Goal: Complete application form: Complete application form

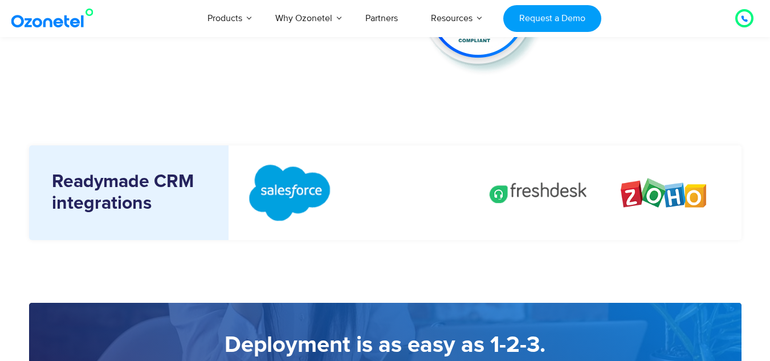
scroll to position [1299, 0]
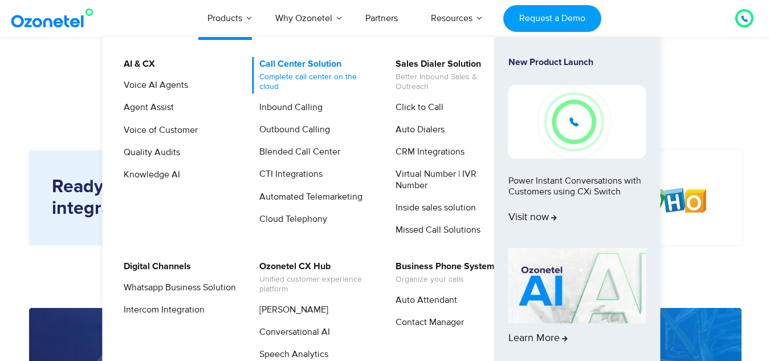
click at [267, 62] on link "Call Center Solution Complete call center on the cloud" at bounding box center [312, 75] width 121 height 36
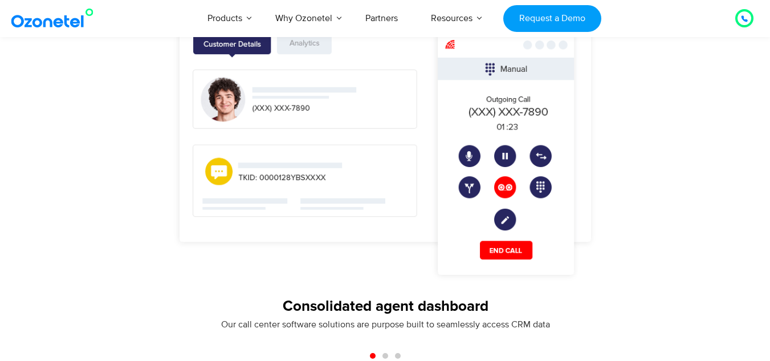
scroll to position [952, 0]
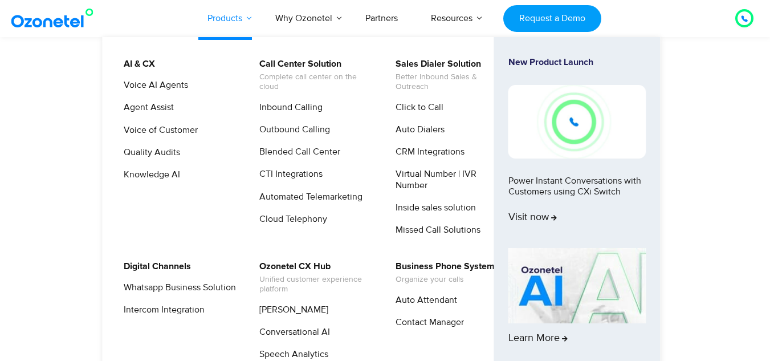
click at [245, 13] on link "Products" at bounding box center [225, 18] width 68 height 38
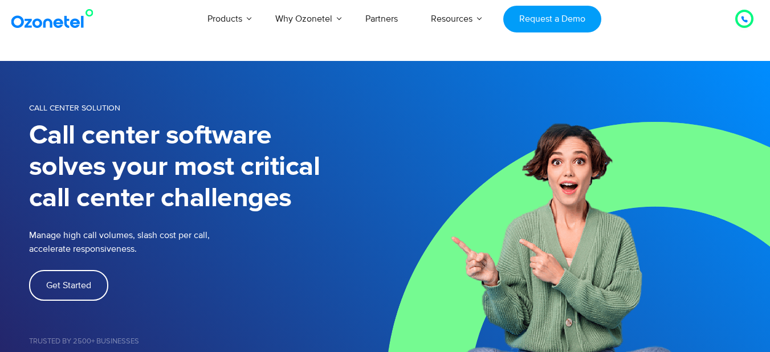
scroll to position [7, 0]
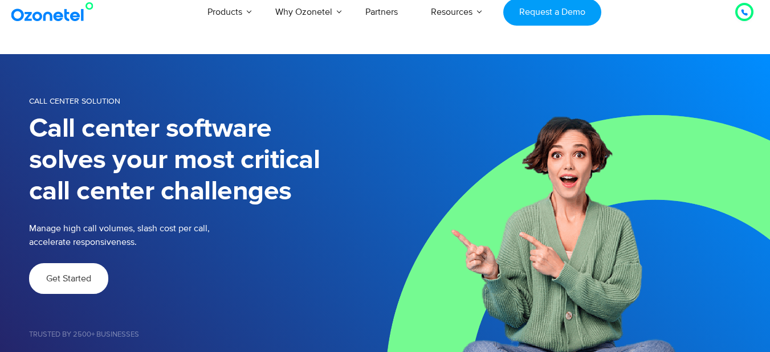
click at [82, 272] on link "Get Started" at bounding box center [68, 278] width 79 height 31
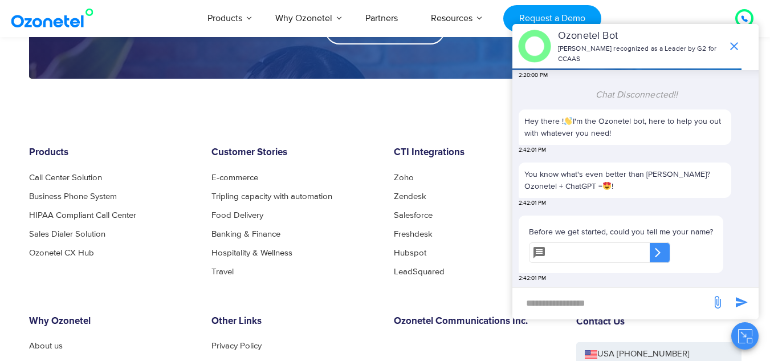
scroll to position [1755, 0]
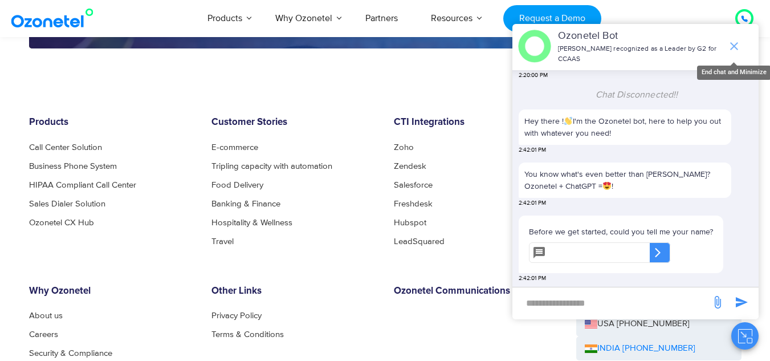
click at [728, 50] on icon "end chat or minimize" at bounding box center [734, 46] width 14 height 14
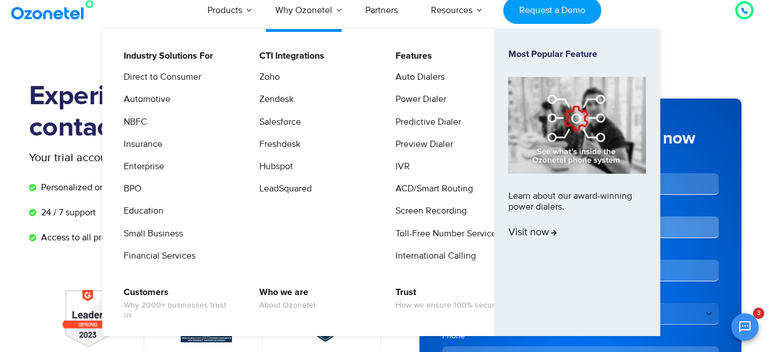
scroll to position [1, 0]
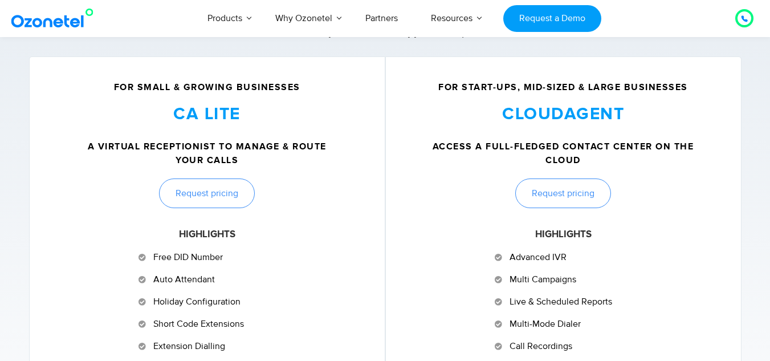
scroll to position [466, 0]
click at [565, 192] on span "Request pricing" at bounding box center [563, 193] width 63 height 9
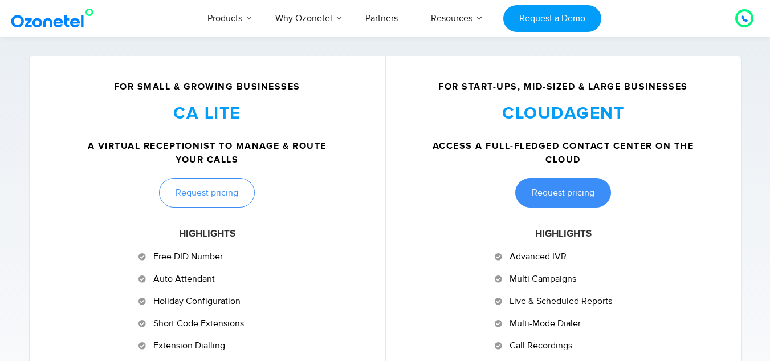
click at [545, 202] on link "Request pricing" at bounding box center [563, 193] width 96 height 30
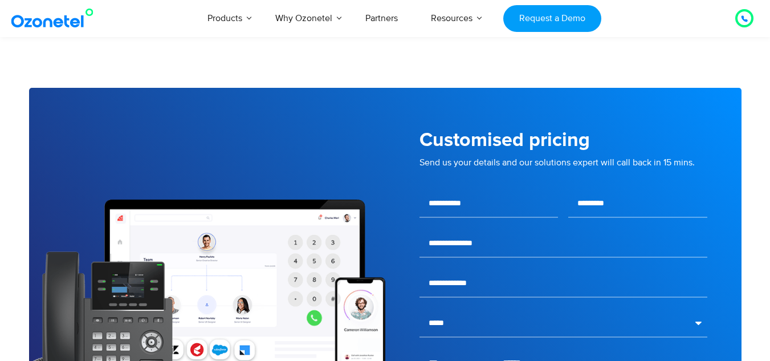
scroll to position [1861, 0]
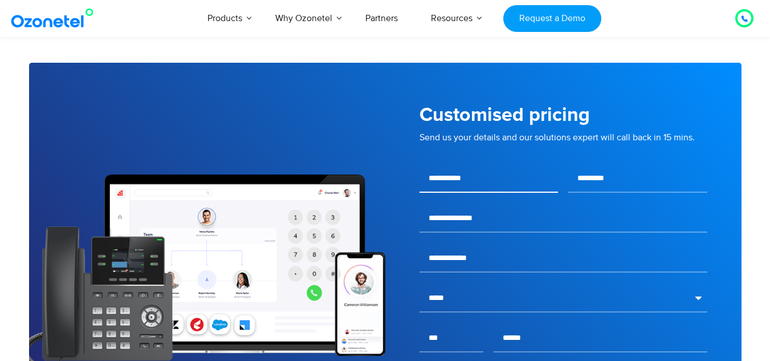
click at [484, 184] on input "text" at bounding box center [488, 178] width 139 height 28
type input "******"
click at [579, 178] on input "text" at bounding box center [637, 178] width 139 height 28
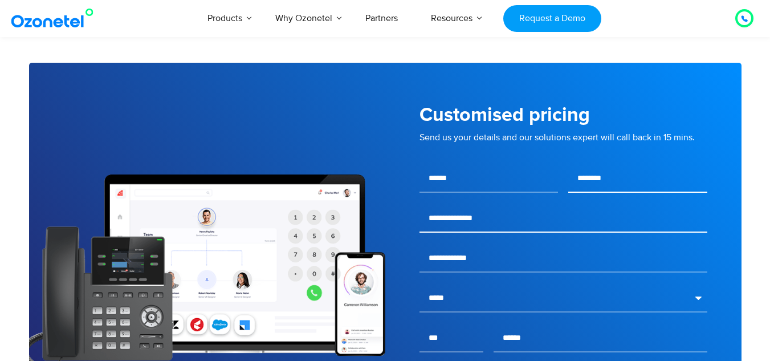
type input "********"
click at [459, 229] on input "email" at bounding box center [563, 218] width 288 height 28
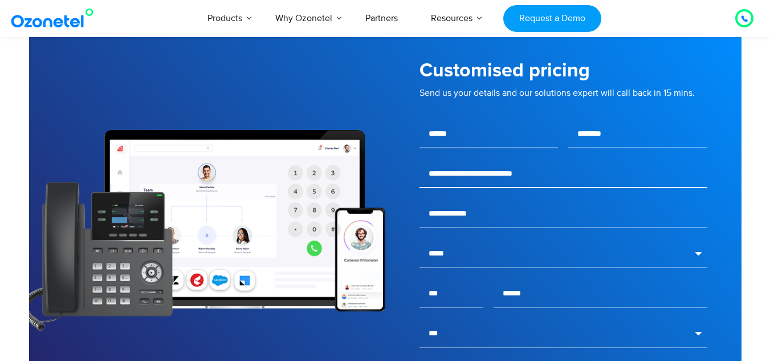
scroll to position [1906, 0]
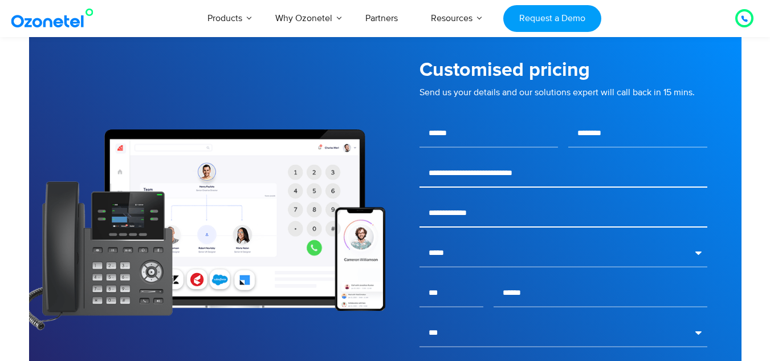
type input "**********"
click at [482, 220] on input "text" at bounding box center [563, 213] width 288 height 28
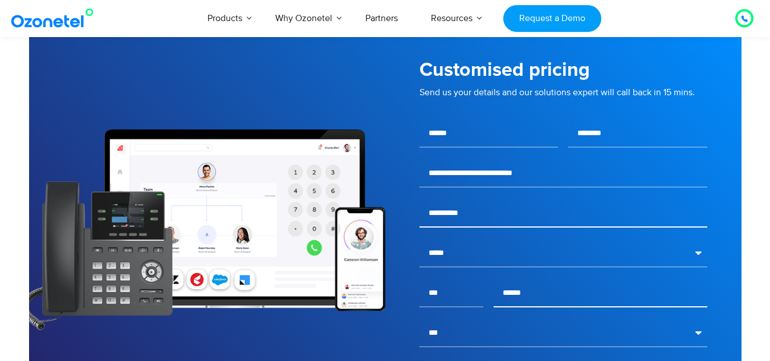
type input "**********"
click at [524, 289] on input "text" at bounding box center [600, 293] width 213 height 28
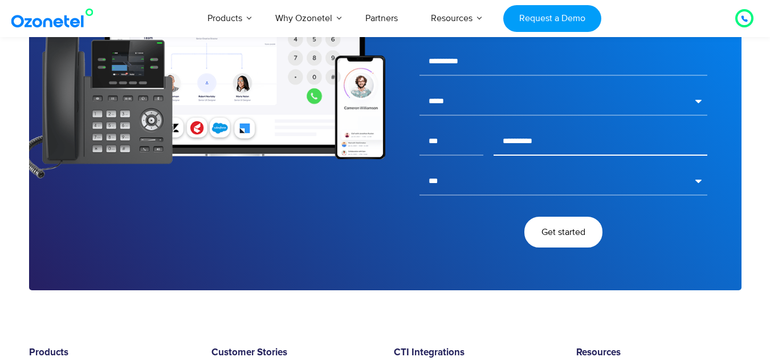
scroll to position [2064, 0]
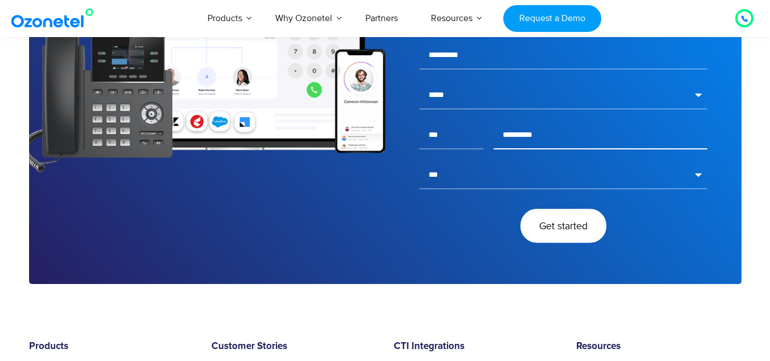
type input "**********"
click at [561, 222] on span "Get started" at bounding box center [563, 226] width 48 height 10
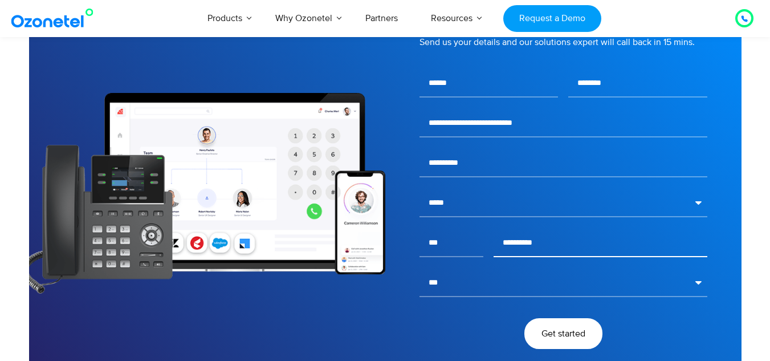
scroll to position [1956, 0]
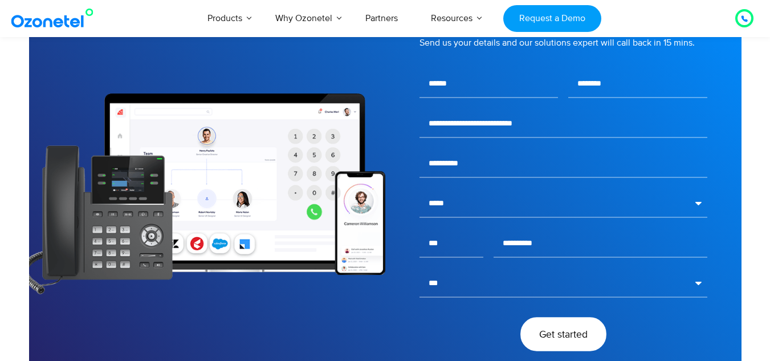
click at [547, 330] on span "Get started" at bounding box center [563, 334] width 48 height 10
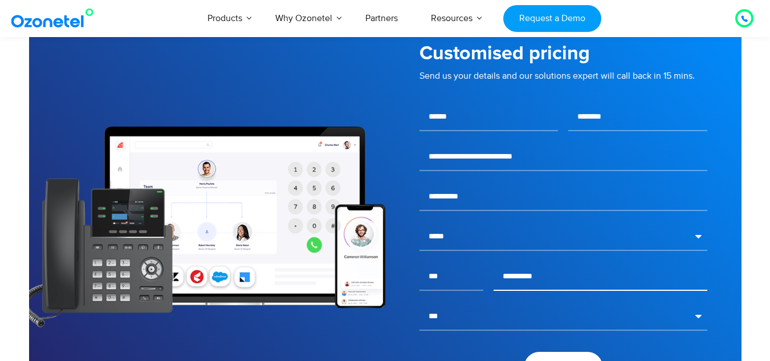
scroll to position [1924, 0]
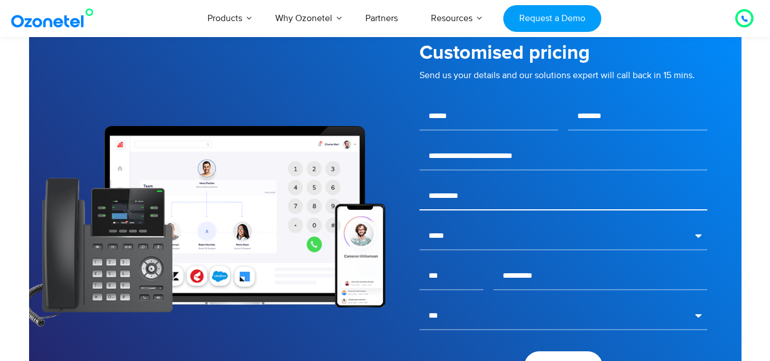
click at [442, 194] on input "**********" at bounding box center [563, 196] width 288 height 28
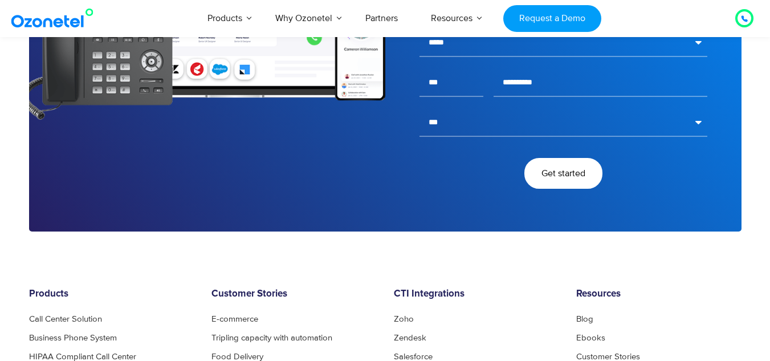
scroll to position [2105, 0]
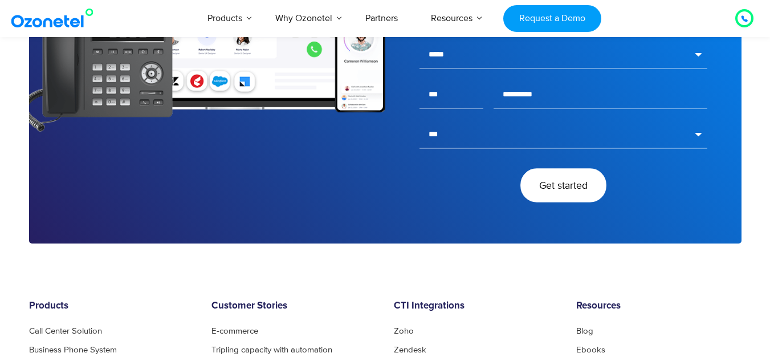
type input "*********"
click at [572, 189] on span "Get started" at bounding box center [563, 185] width 48 height 10
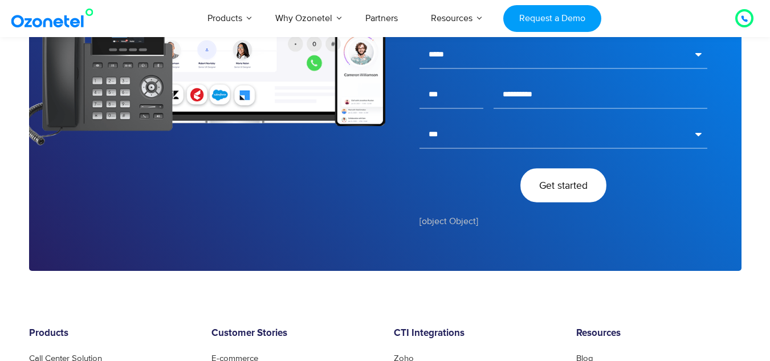
click at [572, 189] on span "Get started" at bounding box center [563, 185] width 48 height 10
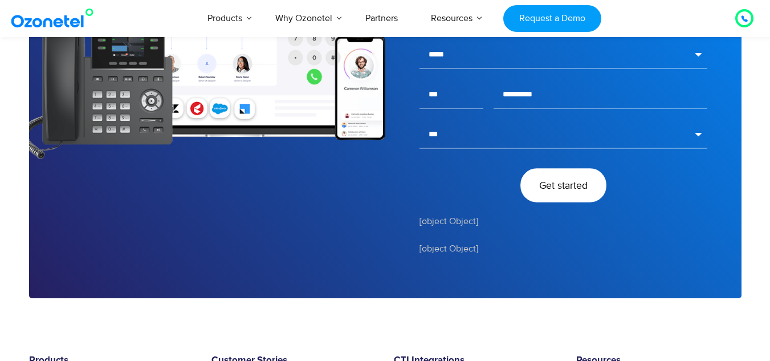
click at [572, 189] on span "Get started" at bounding box center [563, 185] width 48 height 10
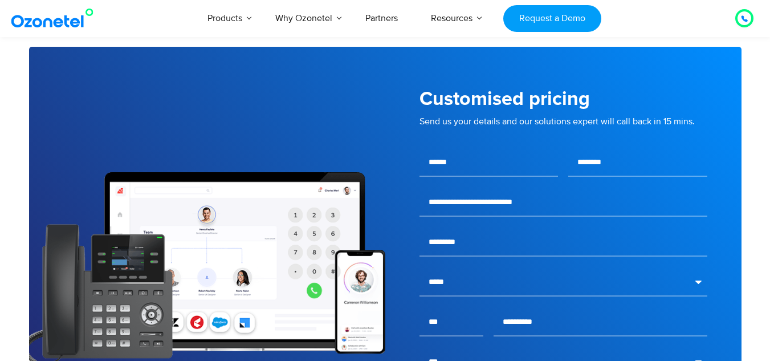
scroll to position [1951, 0]
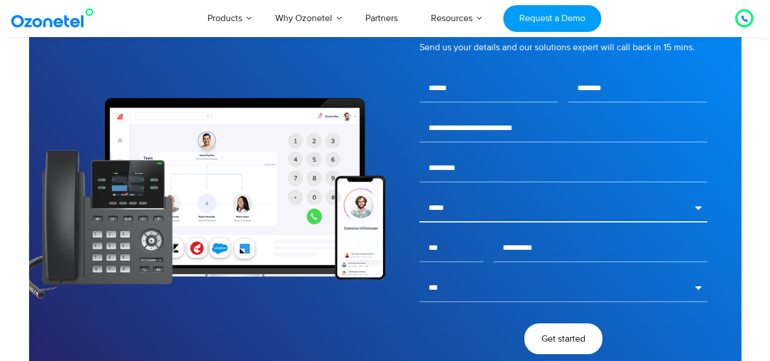
click at [561, 220] on select "**********" at bounding box center [563, 208] width 288 height 28
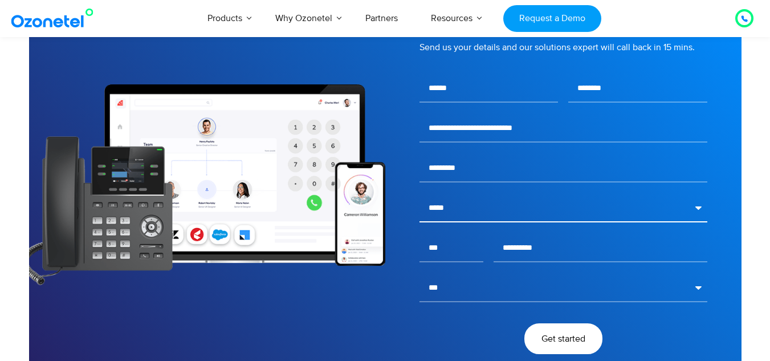
click at [419, 194] on select "**********" at bounding box center [563, 208] width 288 height 28
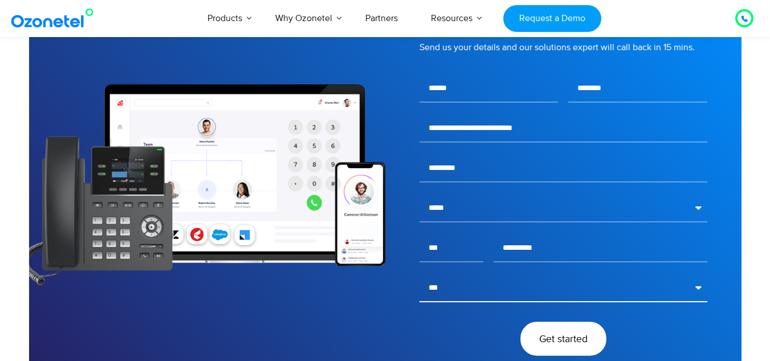
click at [576, 343] on span "Get started" at bounding box center [563, 338] width 48 height 10
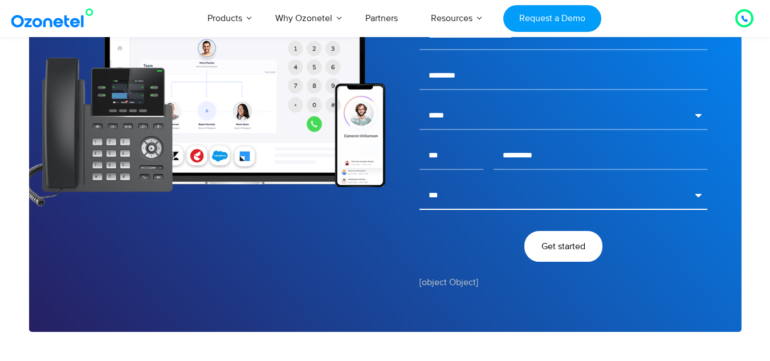
scroll to position [2061, 0]
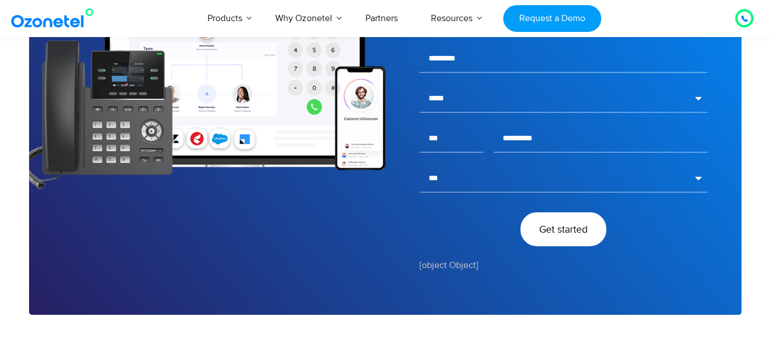
click at [567, 226] on span "Get started" at bounding box center [563, 229] width 48 height 10
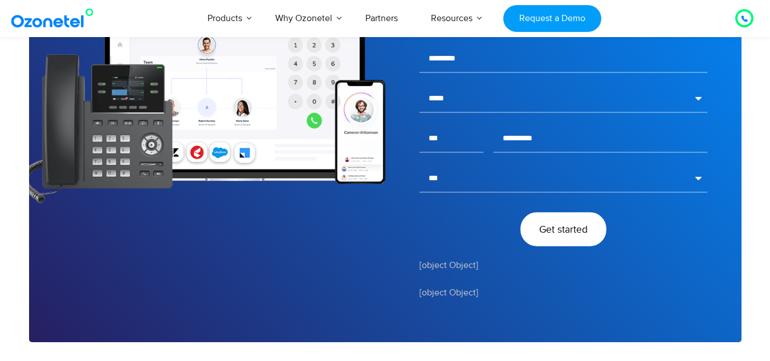
click at [567, 226] on span "Get started" at bounding box center [563, 229] width 48 height 10
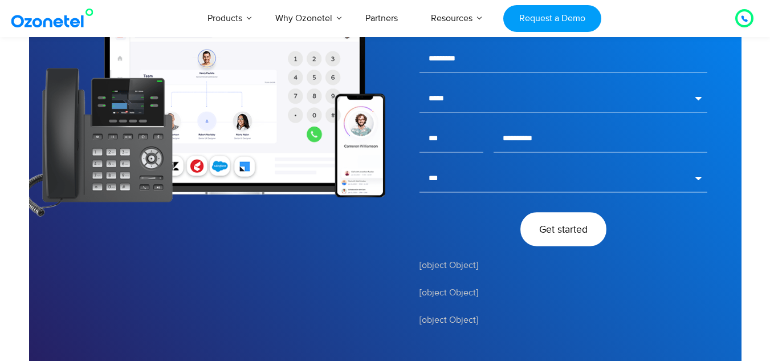
click at [567, 226] on span "Get started" at bounding box center [563, 229] width 48 height 10
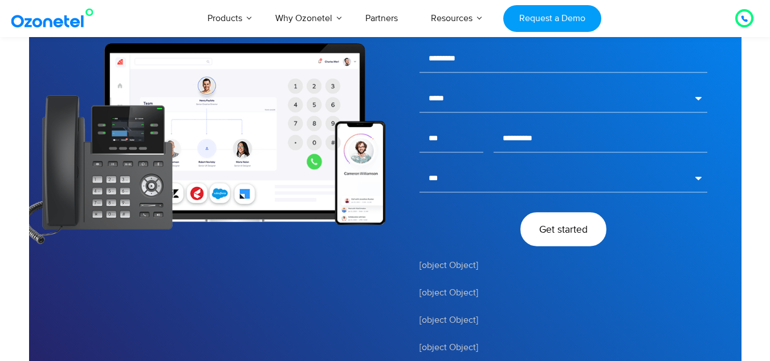
click at [567, 226] on span "Get started" at bounding box center [563, 229] width 48 height 10
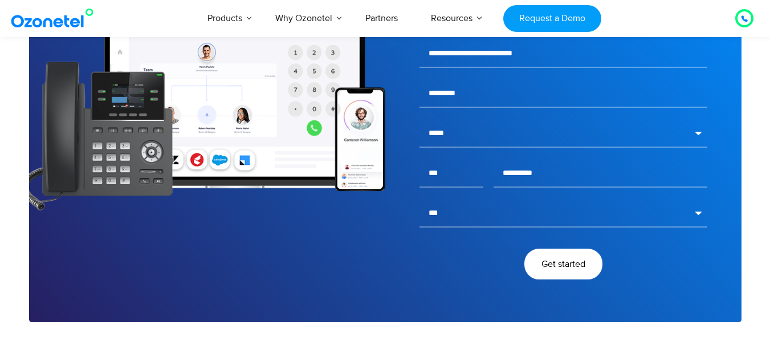
scroll to position [2028, 0]
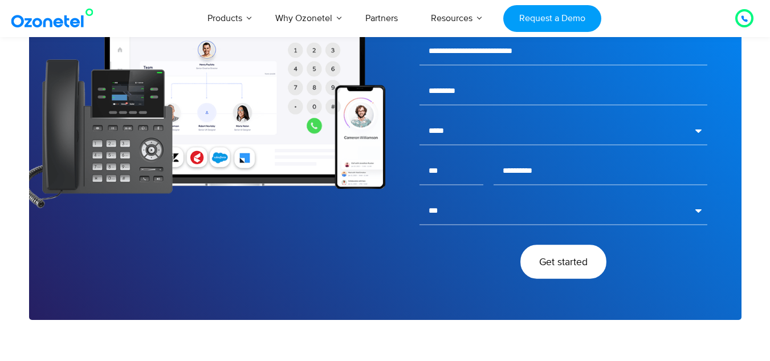
click at [575, 265] on span "Get started" at bounding box center [563, 261] width 48 height 10
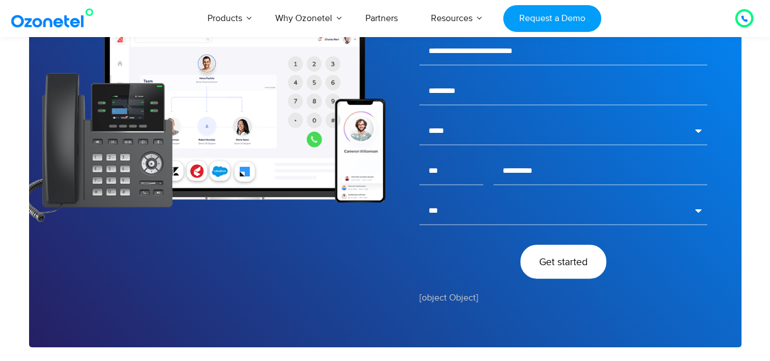
click at [575, 265] on span "Get started" at bounding box center [563, 261] width 48 height 10
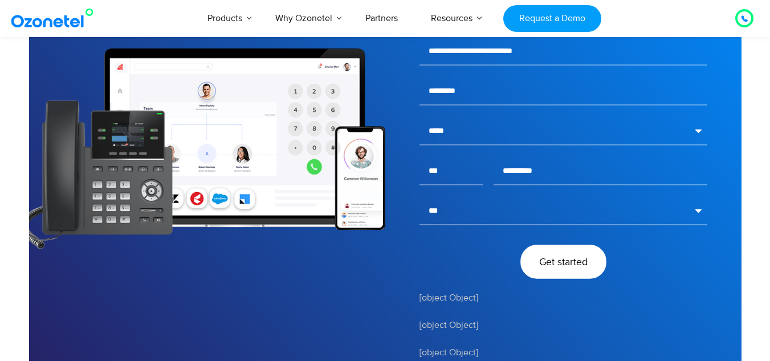
click at [575, 265] on span "Get started" at bounding box center [563, 261] width 48 height 10
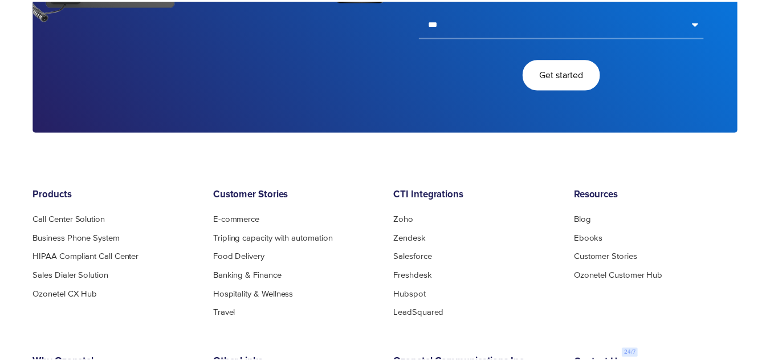
scroll to position [2458, 0]
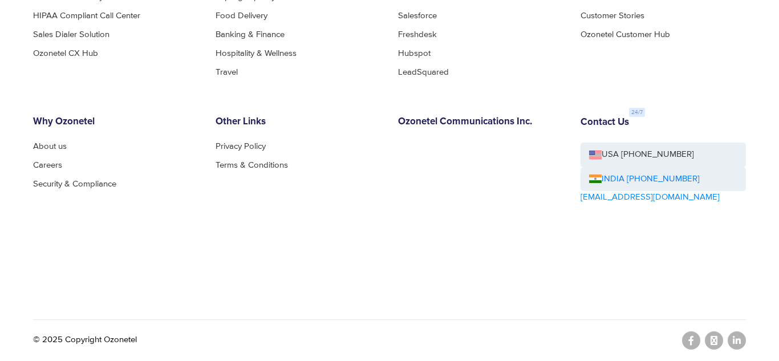
click at [597, 88] on div "Products Call Center Solution Business Phone System HIPAA Compliant Call Center…" at bounding box center [390, 128] width 730 height 360
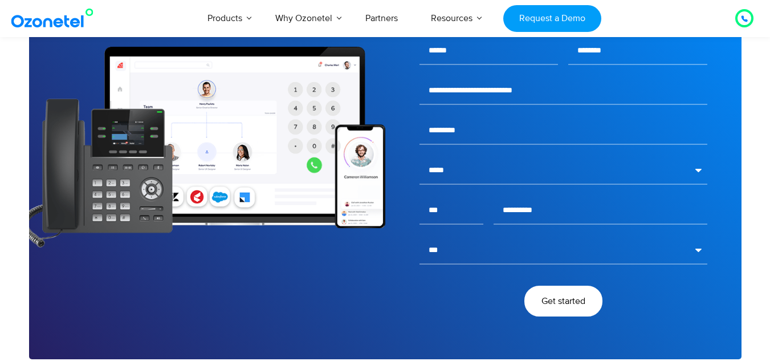
scroll to position [1991, 0]
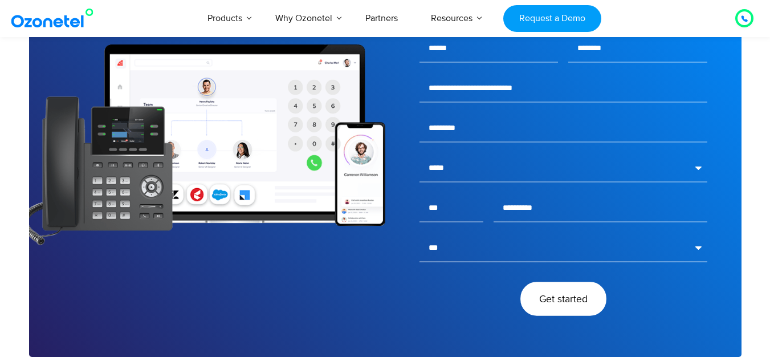
click at [537, 285] on button "Get started" at bounding box center [563, 299] width 86 height 34
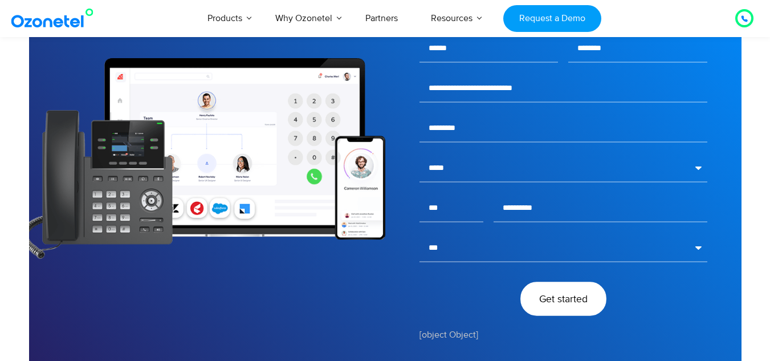
click at [537, 285] on button "Get started" at bounding box center [563, 299] width 86 height 34
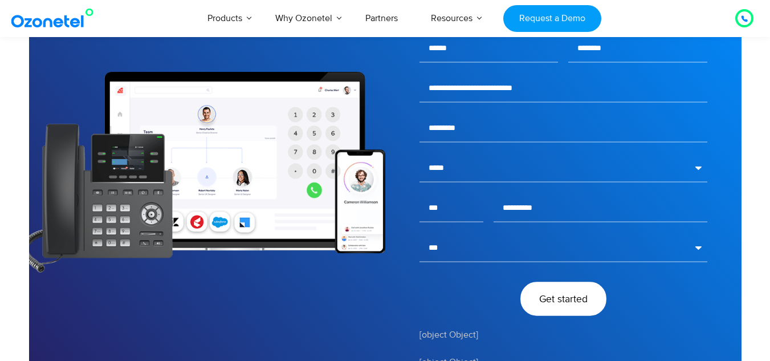
click at [537, 285] on button "Get started" at bounding box center [563, 299] width 86 height 34
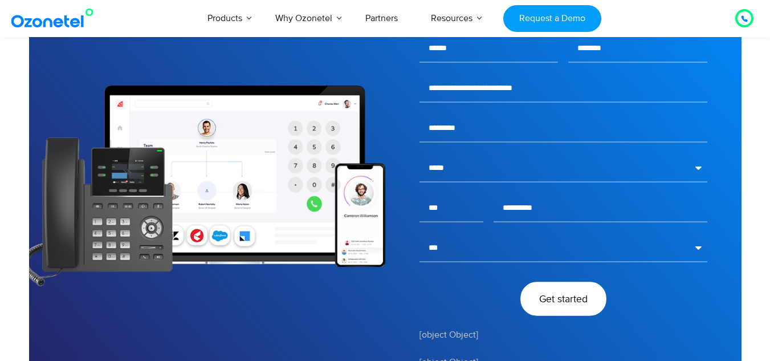
click at [550, 295] on span "Get started" at bounding box center [563, 299] width 48 height 10
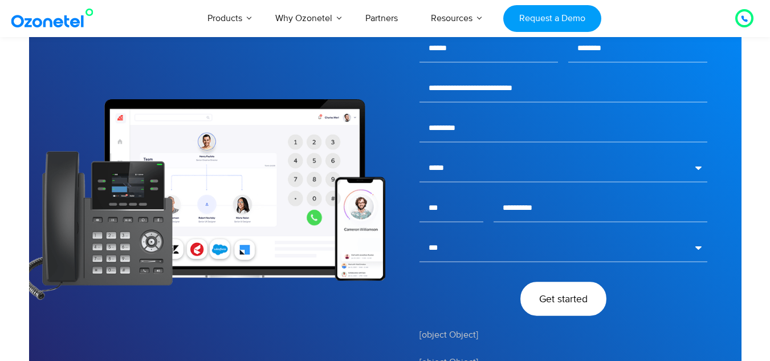
click at [550, 295] on span "Get started" at bounding box center [563, 299] width 48 height 10
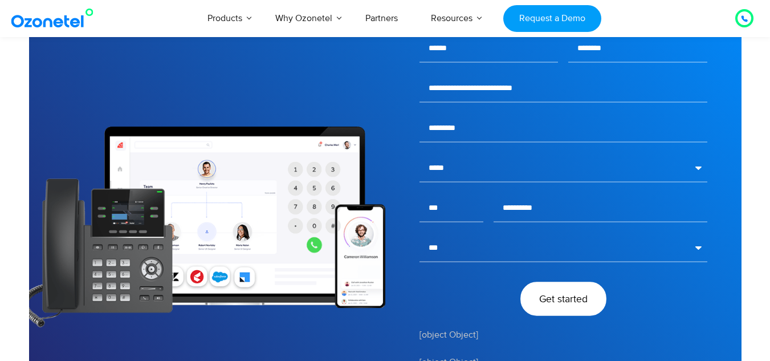
click at [550, 295] on span "Get started" at bounding box center [563, 299] width 48 height 10
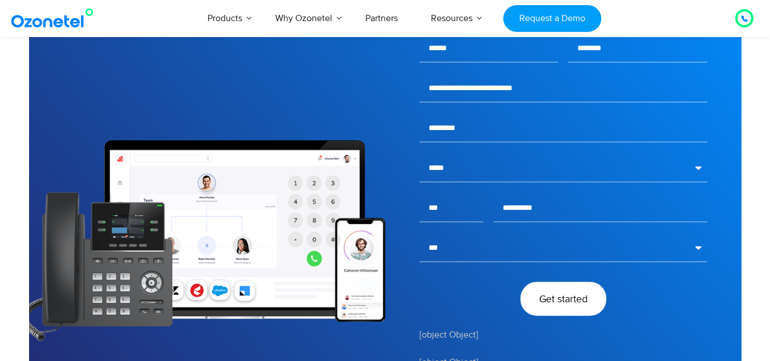
click at [550, 295] on span "Get started" at bounding box center [563, 299] width 48 height 10
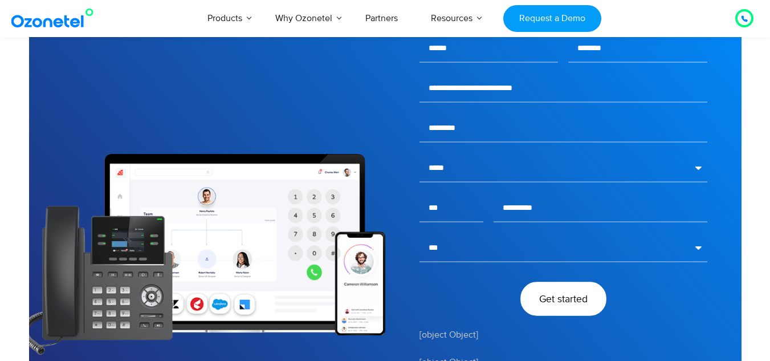
click at [550, 295] on span "Get started" at bounding box center [563, 299] width 48 height 10
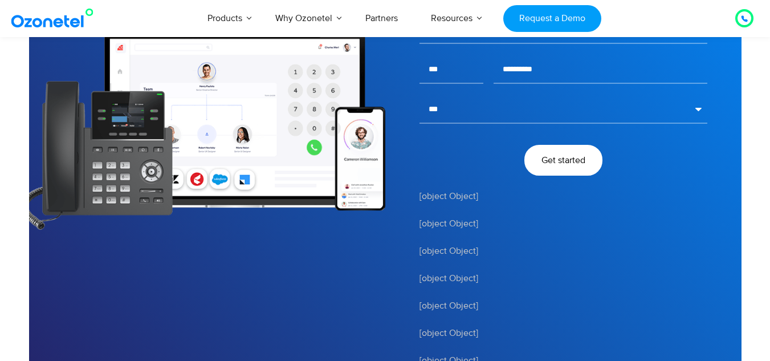
scroll to position [2115, 0]
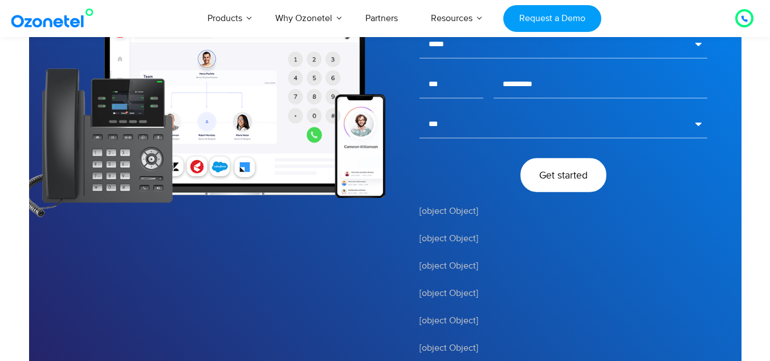
click at [576, 176] on span "Get started" at bounding box center [563, 175] width 48 height 10
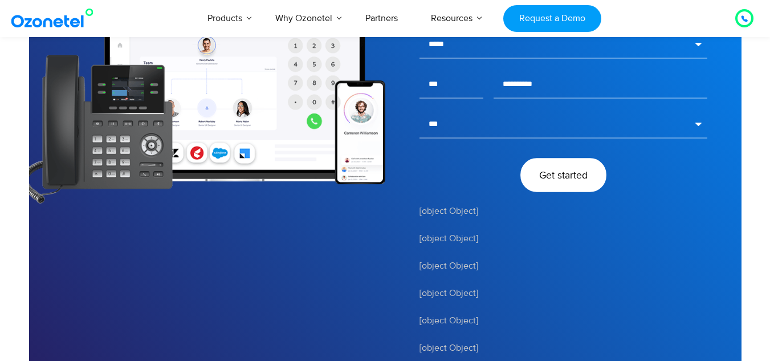
click at [576, 176] on span "Get started" at bounding box center [563, 175] width 48 height 10
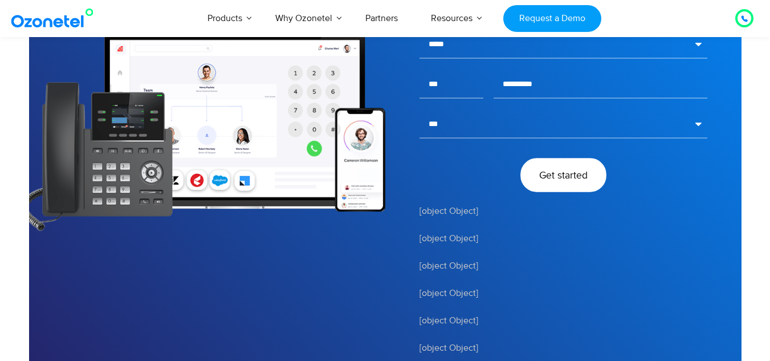
click at [576, 176] on span "Get started" at bounding box center [563, 175] width 48 height 10
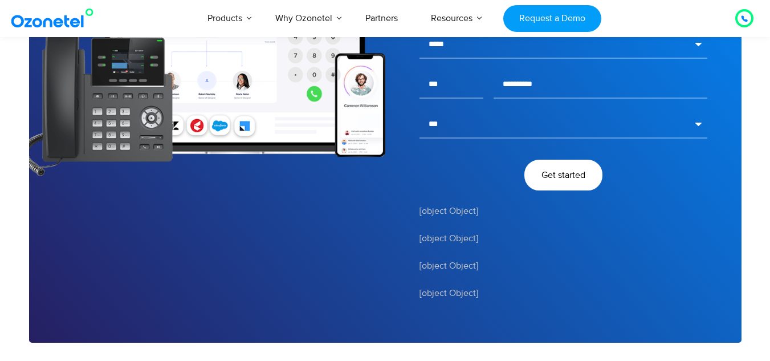
click at [769, 18] on div "Click to talk to us! Call in progress... 1 2 3 4 5 6 7 8 9 # 0 Products AI & CX…" at bounding box center [385, 18] width 770 height 38
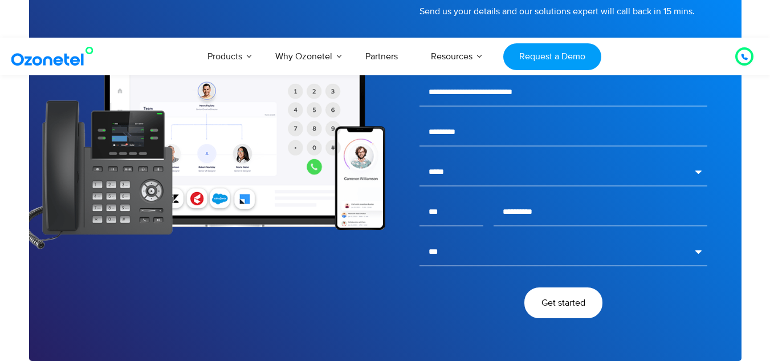
scroll to position [1987, 0]
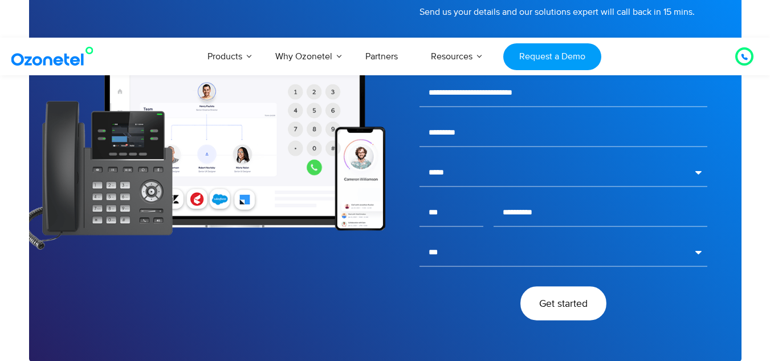
click at [543, 295] on button "Get started" at bounding box center [563, 304] width 86 height 34
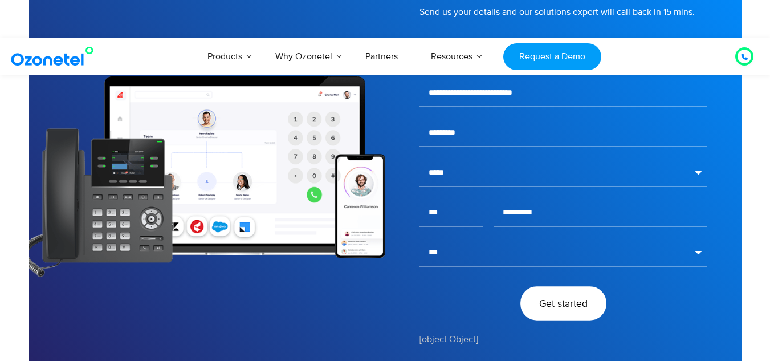
click at [543, 295] on button "Get started" at bounding box center [563, 304] width 86 height 34
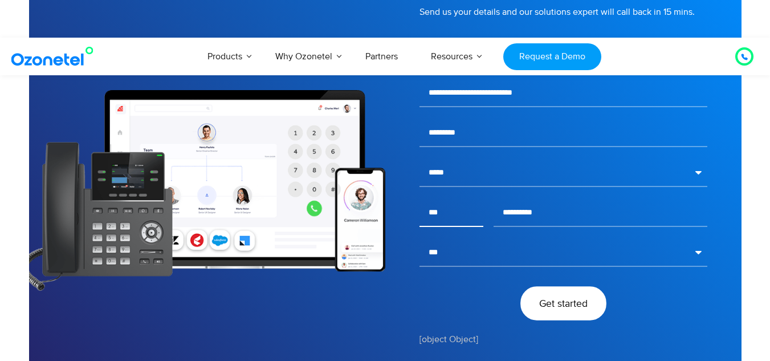
drag, startPoint x: 543, startPoint y: 295, endPoint x: 439, endPoint y: 220, distance: 128.6
click at [439, 220] on div "**********" at bounding box center [563, 184] width 298 height 291
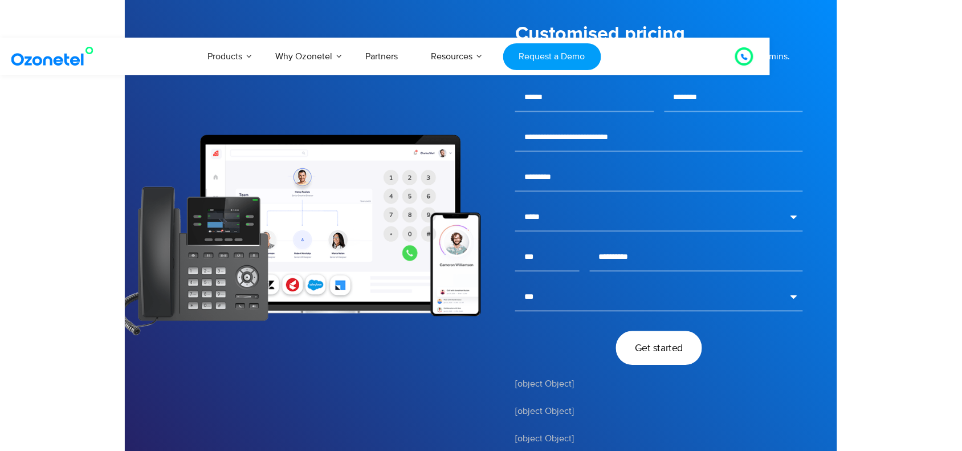
scroll to position [1940, 0]
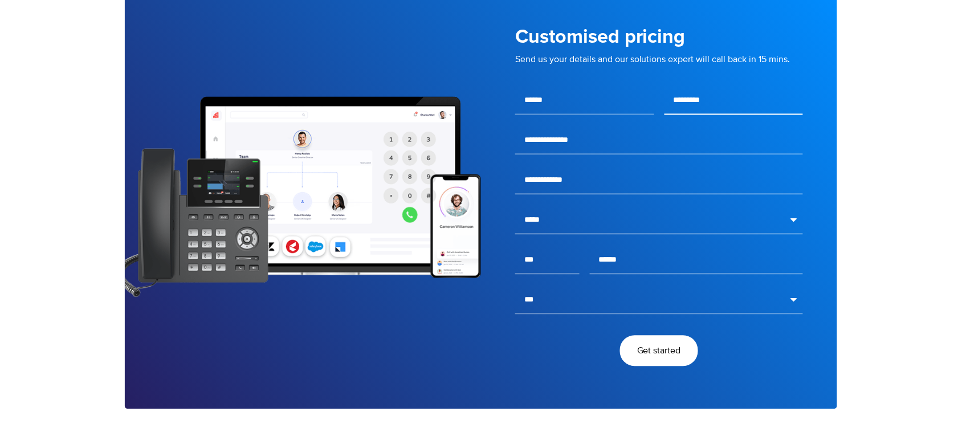
type input "******"
click at [713, 111] on input "text" at bounding box center [734, 100] width 139 height 28
type input "********"
click at [628, 140] on input "email" at bounding box center [659, 140] width 288 height 28
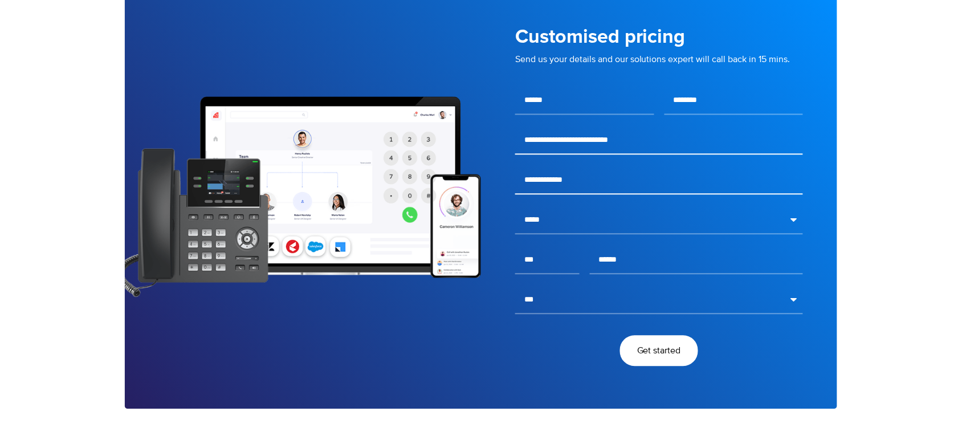
type input "**********"
click at [586, 180] on input "text" at bounding box center [659, 180] width 288 height 28
click at [530, 178] on input "**********" at bounding box center [659, 180] width 288 height 28
click at [568, 183] on input "**********" at bounding box center [659, 180] width 288 height 28
type input "**********"
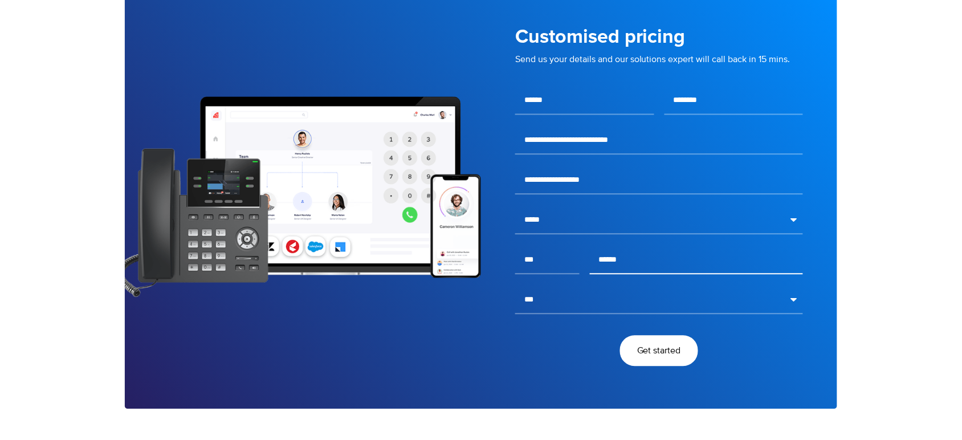
click at [630, 263] on input "text" at bounding box center [696, 260] width 213 height 28
type input "**********"
click at [645, 355] on span "Get started" at bounding box center [659, 350] width 48 height 10
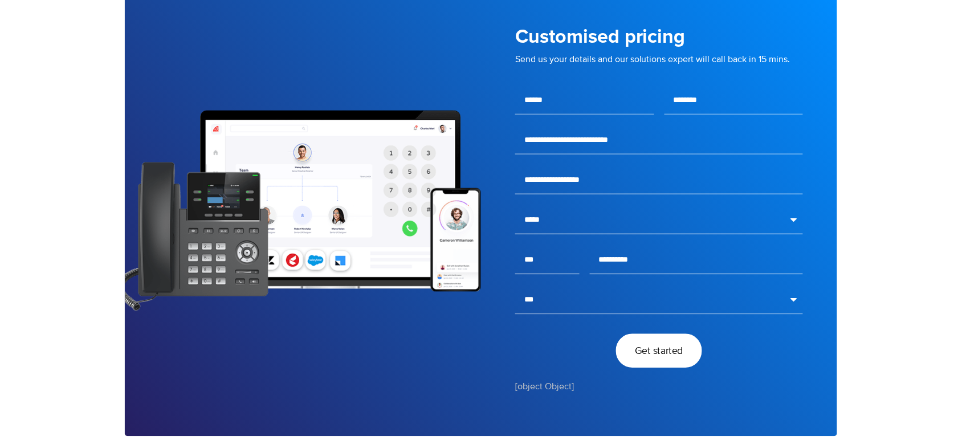
click at [649, 346] on span "Get started" at bounding box center [659, 350] width 48 height 10
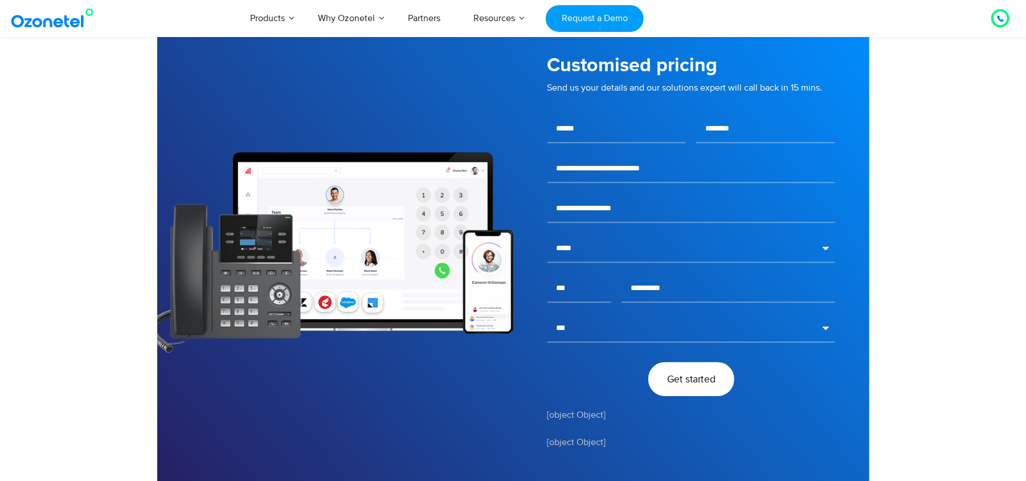
scroll to position [1910, 0]
click at [686, 378] on span "Get started" at bounding box center [691, 379] width 48 height 10
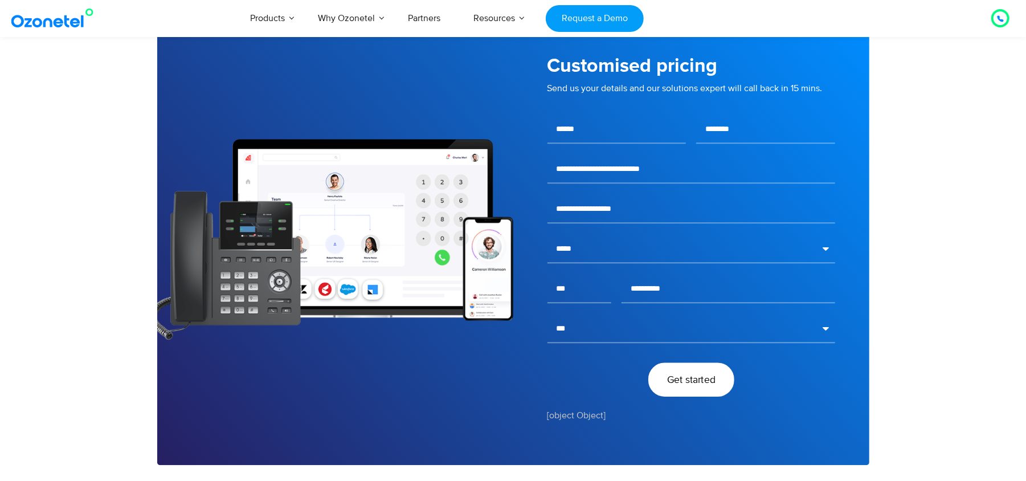
click at [673, 378] on span "Get started" at bounding box center [691, 379] width 48 height 10
